Goal: Information Seeking & Learning: Check status

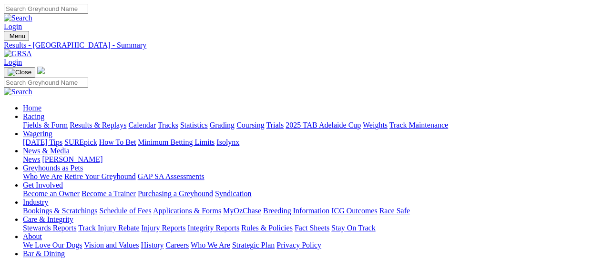
click at [53, 121] on link "Fields & Form" at bounding box center [45, 125] width 45 height 8
click at [102, 121] on link "Results & Replays" at bounding box center [98, 125] width 57 height 8
